Goal: Ask a question: Seek information or help from site administrators or community

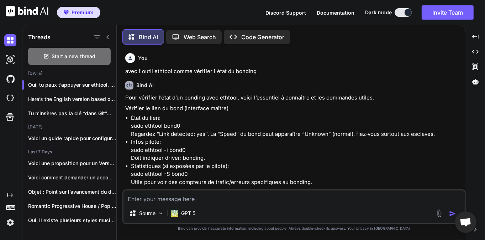
scroll to position [655, 0]
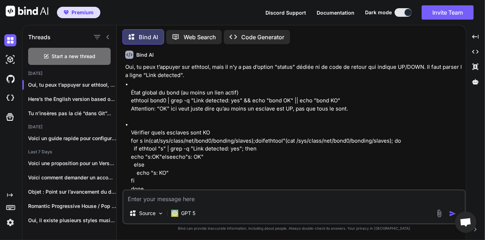
click at [211, 204] on div "Source GPT 5" at bounding box center [293, 206] width 343 height 35
click at [211, 201] on textarea at bounding box center [293, 196] width 341 height 13
type textarea "d"
type textarea "D"
type textarea "a"
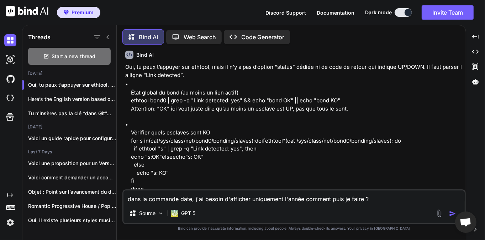
type textarea "dans la commande date, j'ai besoin d'afficher uniquement l'année comment puis j…"
click at [450, 213] on img "button" at bounding box center [452, 213] width 7 height 7
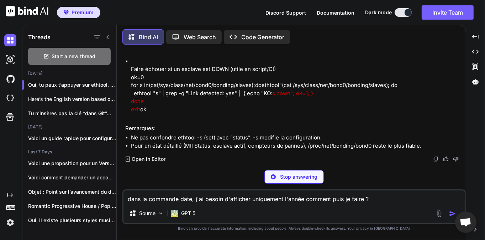
scroll to position [798, 0]
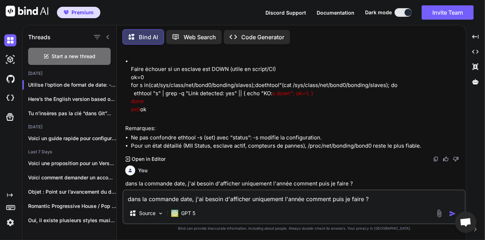
click at [201, 200] on textarea "dans la commande date, j'ai besoin d'afficher uniquement l'année comment puis j…" at bounding box center [293, 196] width 341 height 13
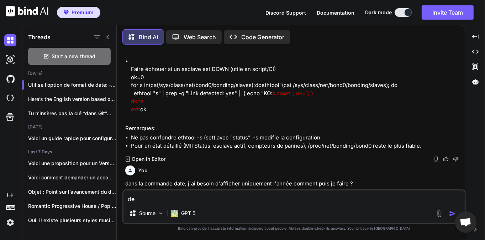
type textarea "d"
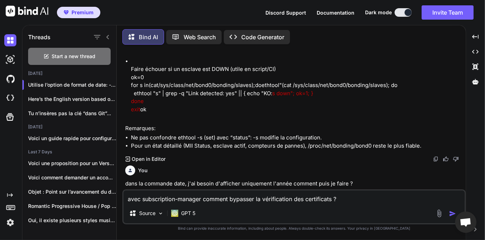
type textarea "avec subscription-manager comment bypasser la vérification des certificats ?"
click at [451, 211] on img "button" at bounding box center [452, 213] width 7 height 7
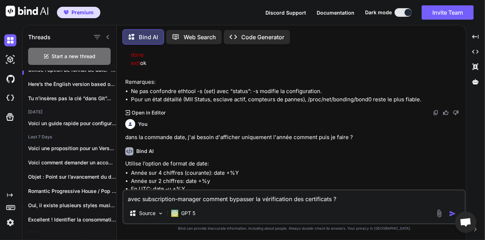
scroll to position [916, 0]
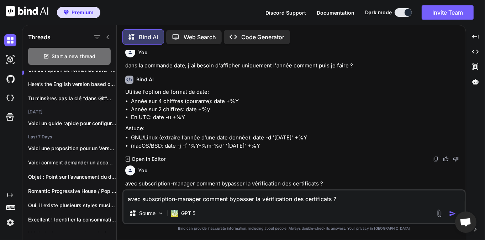
click at [237, 152] on div "You avec l'outil ethtool comme vérifier l'état du bonding Bind AI Pour vérifier…" at bounding box center [295, 119] width 342 height 139
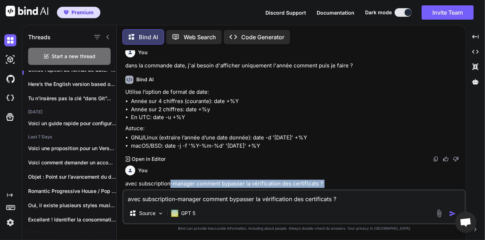
click at [232, 188] on div "Bind AI ‌ ‌ ‌ ‌" at bounding box center [294, 213] width 339 height 50
drag, startPoint x: 189, startPoint y: 135, endPoint x: 258, endPoint y: 136, distance: 69.4
click at [244, 179] on p "avec subscription-manager comment bypasser la vérification des certificats ?" at bounding box center [294, 183] width 339 height 8
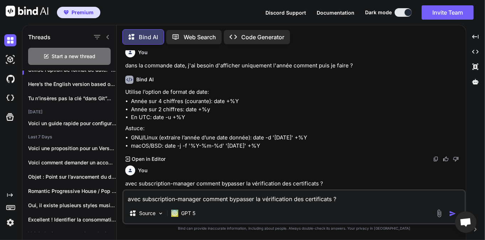
click at [268, 179] on p "avec subscription-manager comment bypasser la vérification des certificats ?" at bounding box center [294, 183] width 339 height 8
drag, startPoint x: 302, startPoint y: 135, endPoint x: 227, endPoint y: 135, distance: 75.1
click at [232, 179] on p "avec subscription-manager comment bypasser la vérification des certificats ?" at bounding box center [294, 183] width 339 height 8
click at [226, 179] on p "avec subscription-manager comment bypasser la vérification des certificats ?" at bounding box center [294, 183] width 339 height 8
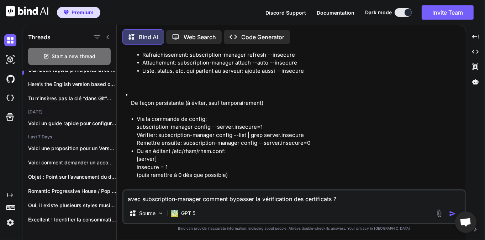
scroll to position [1127, 0]
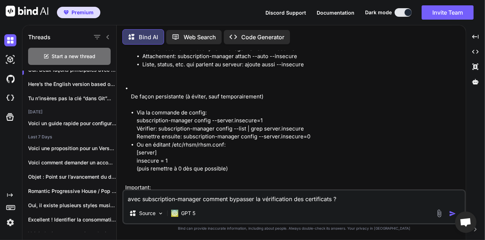
click at [210, 200] on textarea "avec subscription-manager comment bypasser la vérification des certificats ?" at bounding box center [293, 196] width 341 height 13
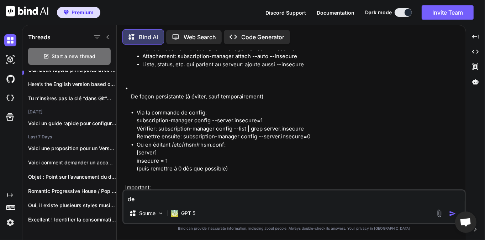
type textarea "d"
type textarea "mon subscription manager renvoie le code 104"
click at [450, 210] on img "button" at bounding box center [452, 213] width 7 height 7
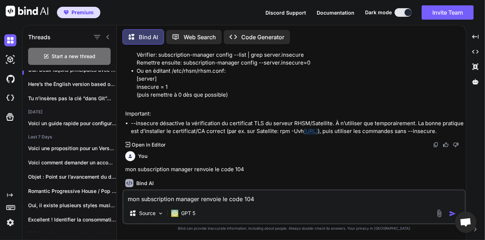
scroll to position [1202, 0]
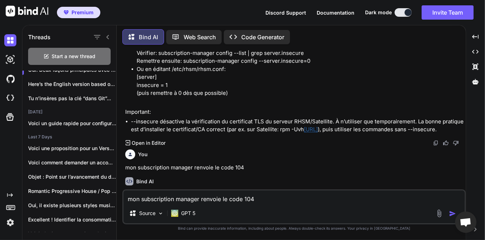
click at [238, 171] on div "Bind AI ‌ ‌ ‌ ‌" at bounding box center [294, 196] width 339 height 50
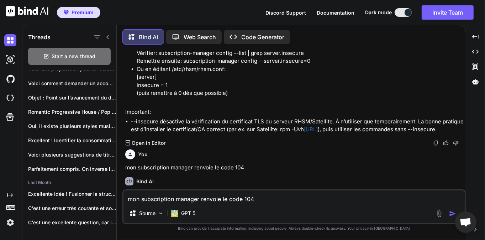
scroll to position [0, 0]
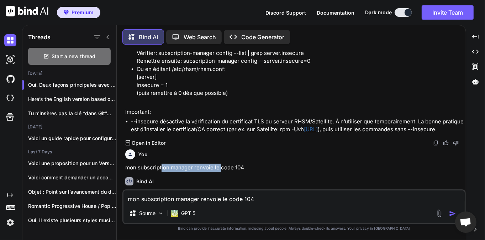
drag, startPoint x: 162, startPoint y: 136, endPoint x: 224, endPoint y: 136, distance: 62.6
click at [224, 163] on p "mon subscription manager renvoie le code 104" at bounding box center [294, 167] width 339 height 8
click at [241, 163] on p "mon subscription manager renvoie le code 104" at bounding box center [294, 167] width 339 height 8
drag, startPoint x: 256, startPoint y: 135, endPoint x: 172, endPoint y: 131, distance: 84.5
click at [172, 146] on div "You mon subscription manager renvoie le code 104" at bounding box center [294, 158] width 339 height 25
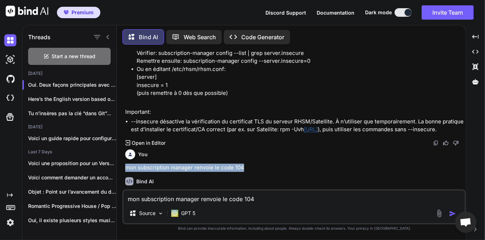
click at [171, 163] on p "mon subscription manager renvoie le code 104" at bounding box center [294, 167] width 339 height 8
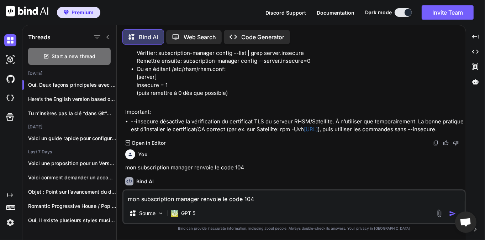
click at [212, 163] on p "mon subscription manager renvoie le code 104" at bounding box center [294, 167] width 339 height 8
drag, startPoint x: 254, startPoint y: 136, endPoint x: 188, endPoint y: 135, distance: 66.9
click at [188, 163] on p "mon subscription manager renvoie le code 104" at bounding box center [294, 167] width 339 height 8
click at [187, 163] on p "mon subscription manager renvoie le code 104" at bounding box center [294, 167] width 339 height 8
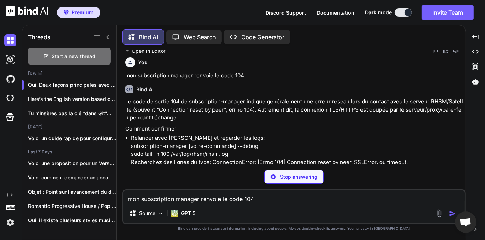
scroll to position [1328, 0]
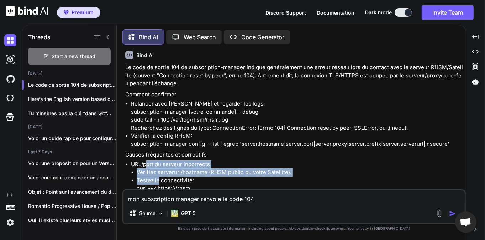
drag, startPoint x: 147, startPoint y: 132, endPoint x: 158, endPoint y: 146, distance: 18.0
click at [158, 160] on li "URL/port du serveur incorrects Vérifiez serverurl/hostname (RHSM public ou votr…" at bounding box center [297, 184] width 333 height 48
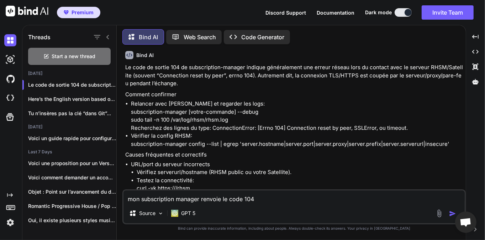
click at [195, 176] on li "Testez la connectivité: curl -vk https:// /rhsm openssl s_client -connect :443 …" at bounding box center [301, 188] width 328 height 24
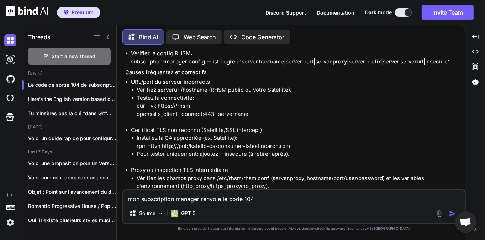
scroll to position [1431, 0]
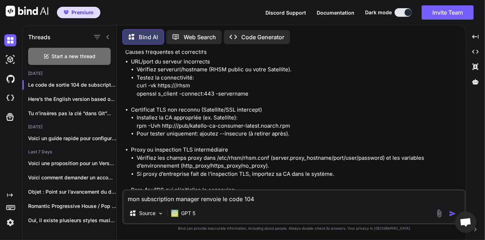
click at [186, 195] on textarea "mon subscription manager renvoie le code 104" at bounding box center [293, 196] width 341 height 13
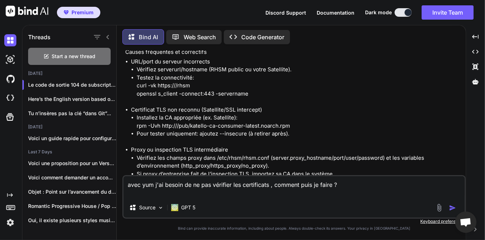
type textarea "avec yum j'ai besoin de ne pas vérifier les certificats , comment puis je faire…"
click at [457, 206] on button "button" at bounding box center [454, 207] width 10 height 7
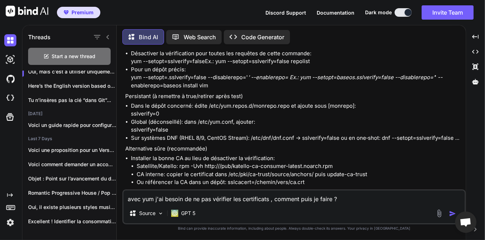
scroll to position [1777, 0]
